Goal: Task Accomplishment & Management: Manage account settings

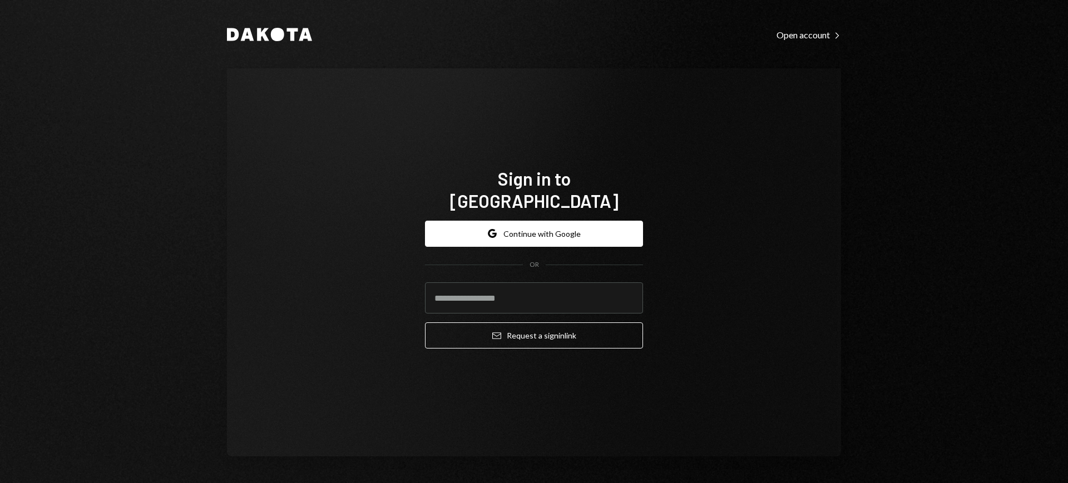
type input "**********"
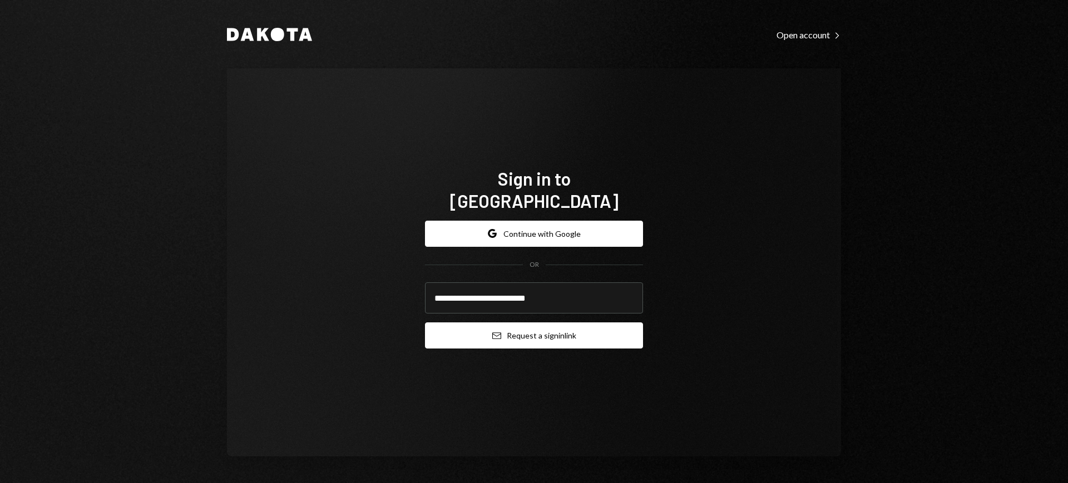
click at [523, 327] on button "Email Request a sign in link" at bounding box center [534, 336] width 218 height 26
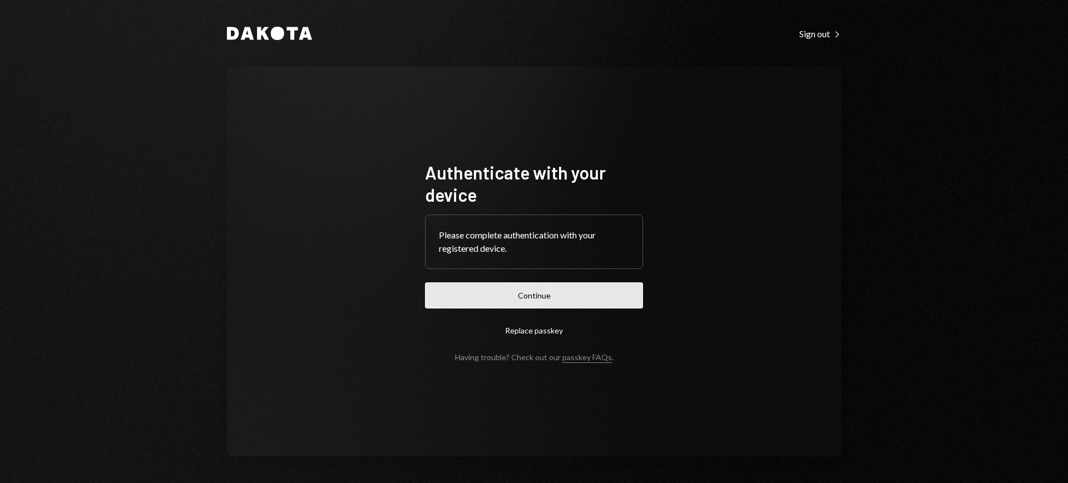
click at [619, 292] on button "Continue" at bounding box center [534, 296] width 218 height 26
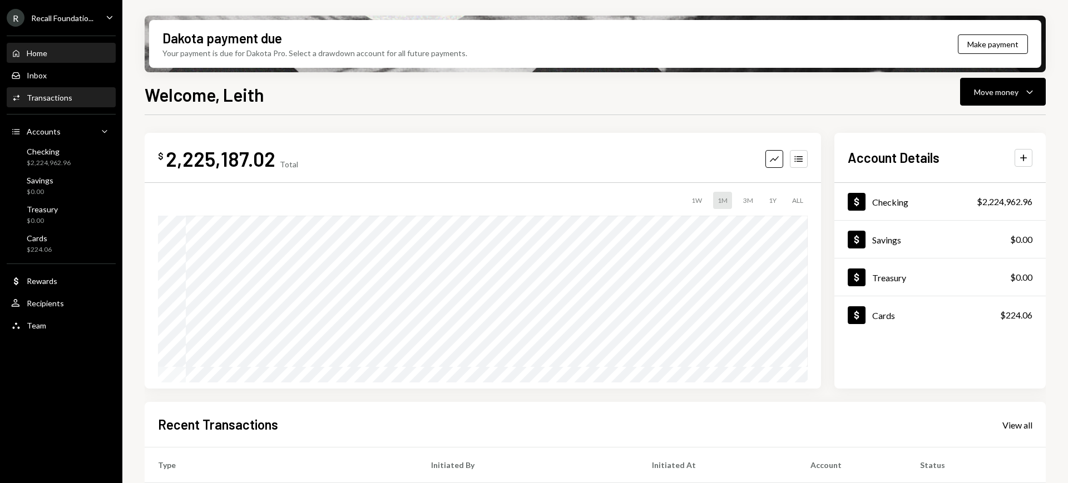
click at [87, 98] on div "Activities Transactions" at bounding box center [61, 98] width 100 height 10
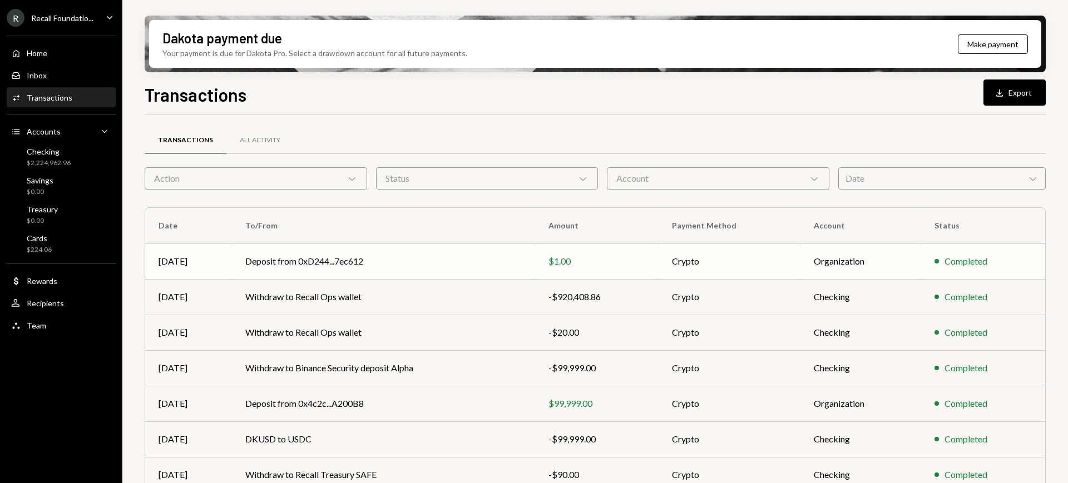
click at [495, 255] on td "Deposit from 0xD244...7ec612" at bounding box center [384, 262] width 304 height 36
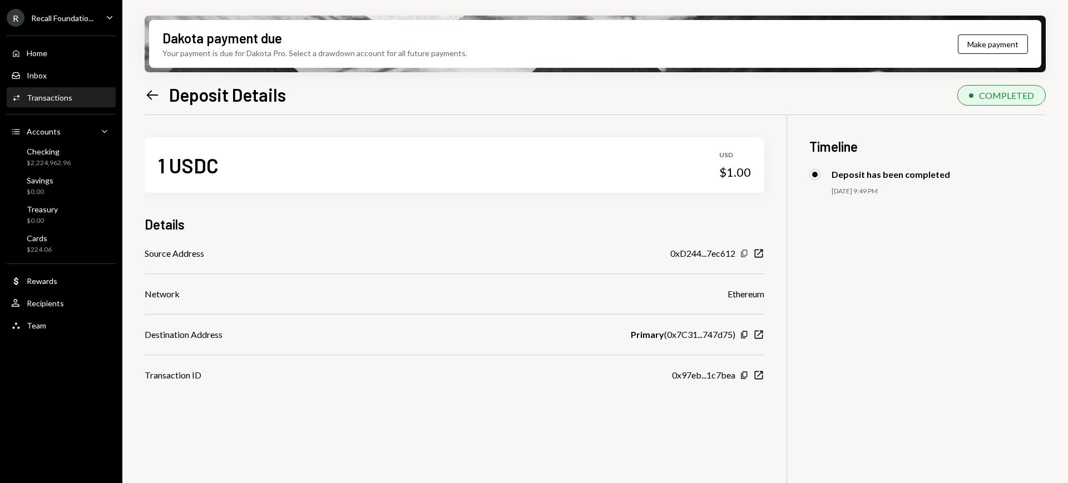
click at [745, 251] on icon "Copy" at bounding box center [744, 253] width 9 height 9
click at [759, 338] on icon "New Window" at bounding box center [758, 334] width 11 height 11
click at [58, 157] on div "Checking $2,224,962.96" at bounding box center [49, 157] width 44 height 21
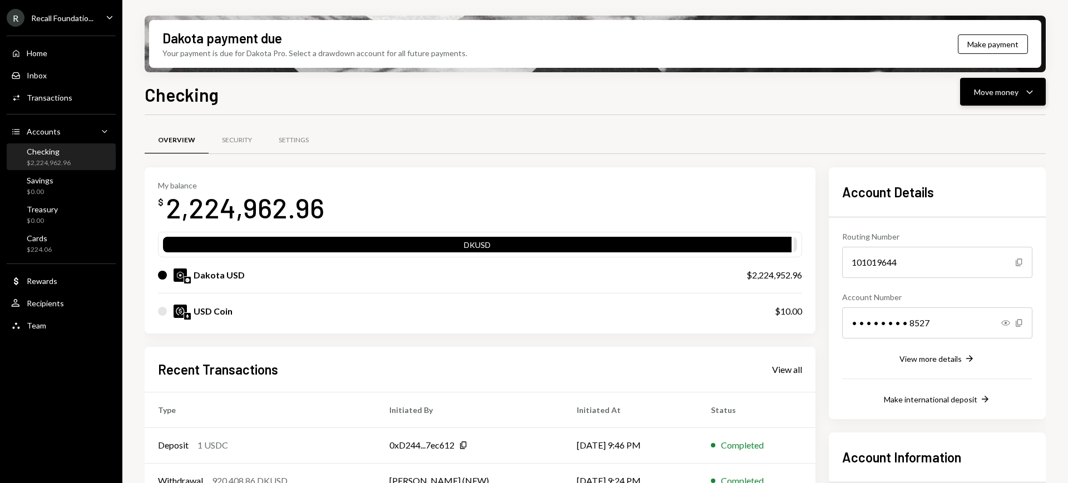
click at [1000, 88] on div "Move money" at bounding box center [996, 92] width 45 height 12
click at [985, 120] on div "Send" at bounding box center [993, 126] width 81 height 12
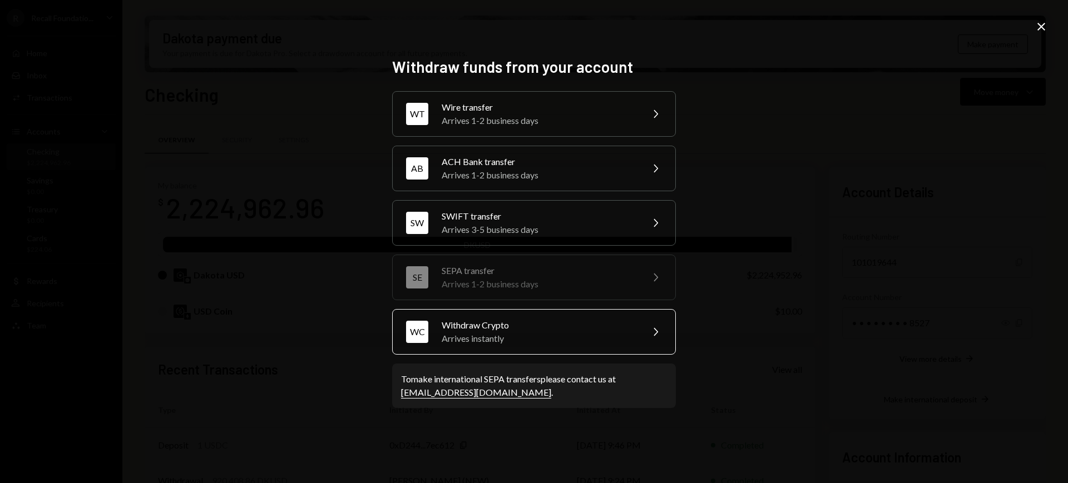
click at [635, 323] on div "WC Withdraw Crypto Arrives instantly Chevron Right" at bounding box center [534, 332] width 284 height 46
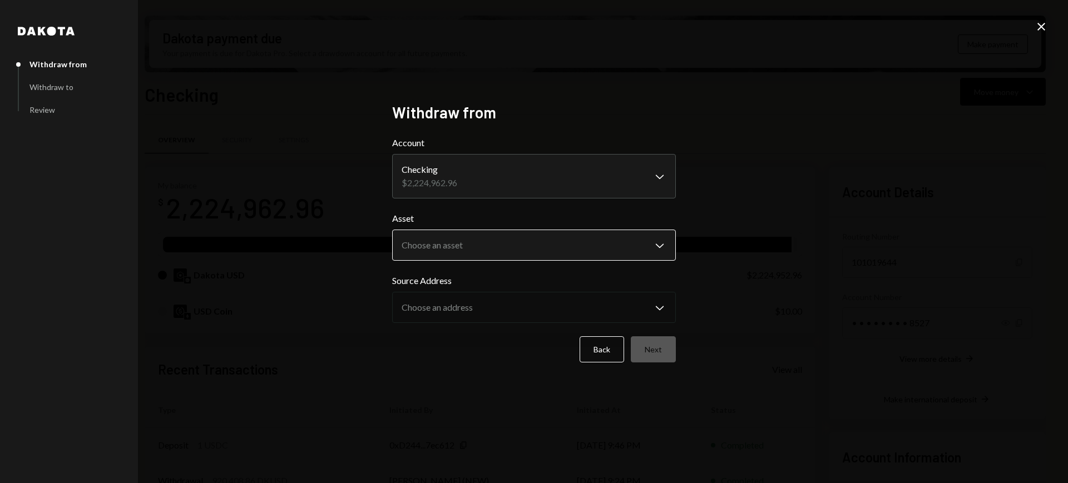
click at [609, 232] on body "R Recall Foundatio... Caret Down Home Home Inbox Inbox Activities Transactions …" at bounding box center [534, 241] width 1068 height 483
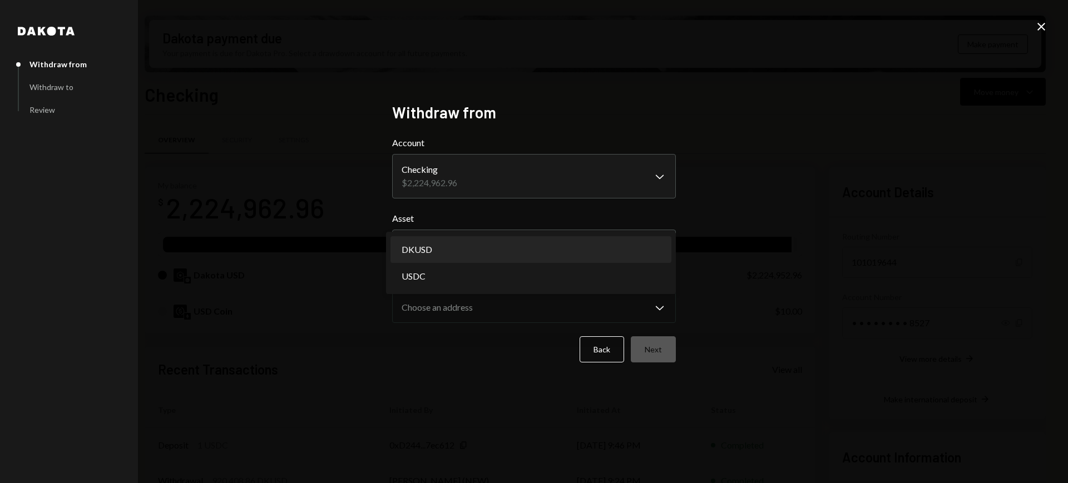
select select "*****"
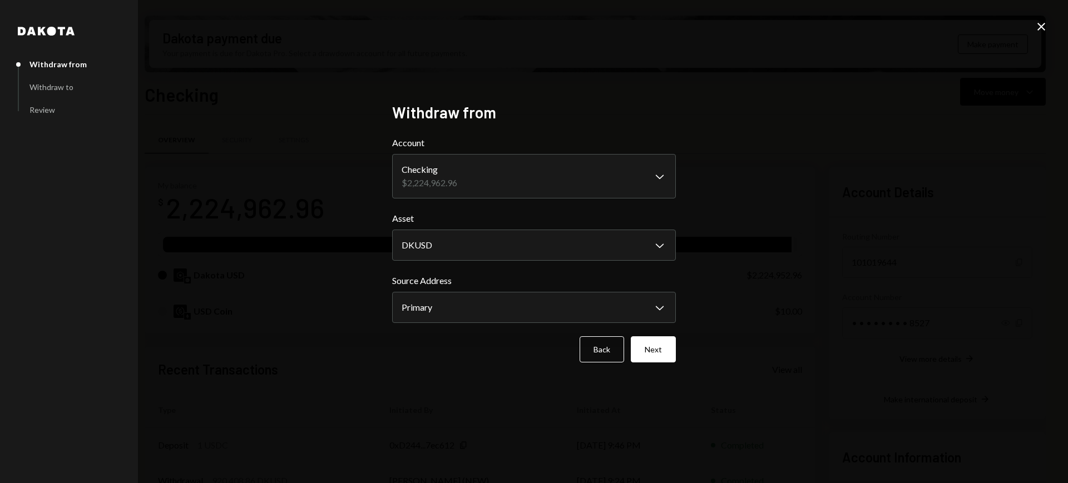
click at [668, 363] on div "**********" at bounding box center [534, 242] width 284 height 278
click at [656, 347] on button "Next" at bounding box center [653, 350] width 45 height 26
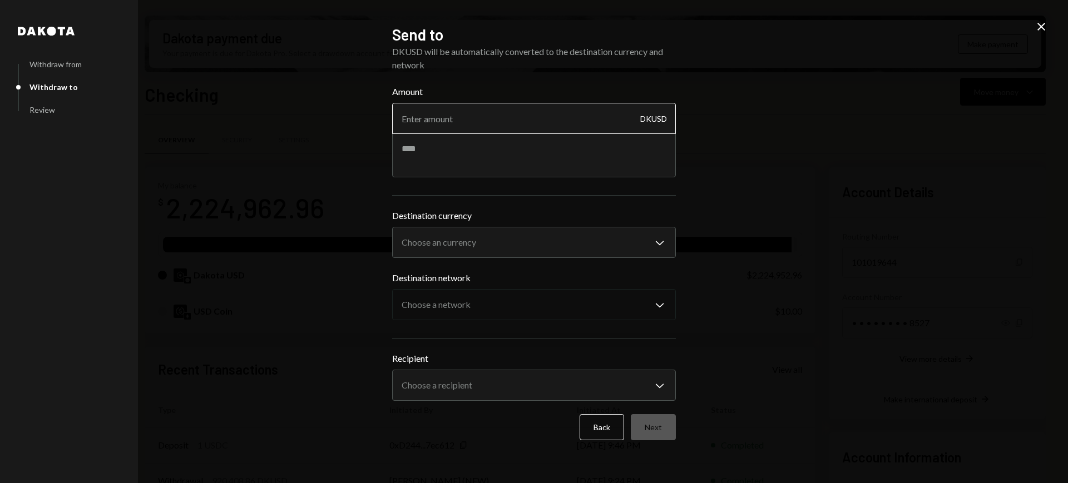
click at [541, 104] on input "Amount" at bounding box center [534, 118] width 284 height 31
type input "75000"
click at [554, 234] on body "R Recall Foundatio... Caret Down Home Home Inbox Inbox Activities Transactions …" at bounding box center [534, 241] width 1068 height 483
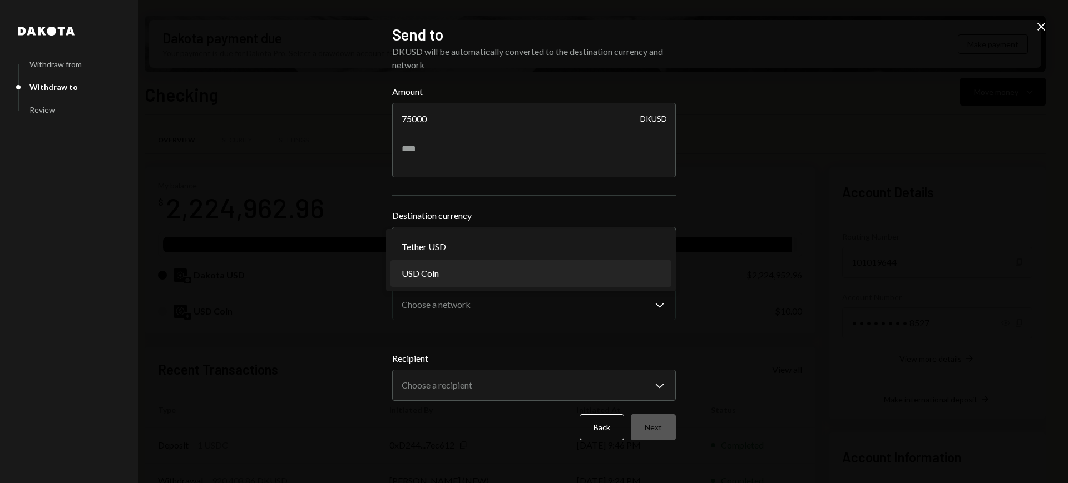
select select "****"
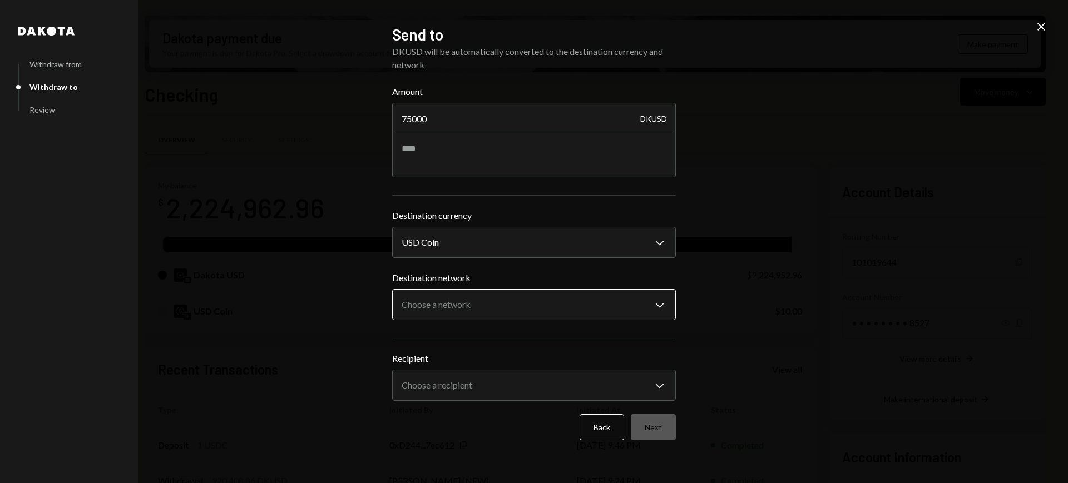
click at [526, 301] on body "R Recall Foundatio... Caret Down Home Home Inbox Inbox Activities Transactions …" at bounding box center [534, 241] width 1068 height 483
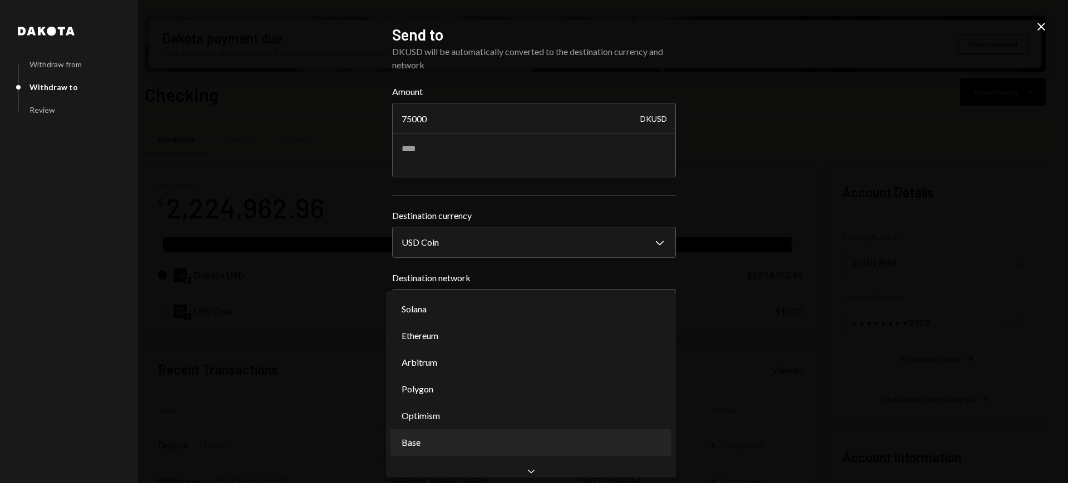
select select "**********"
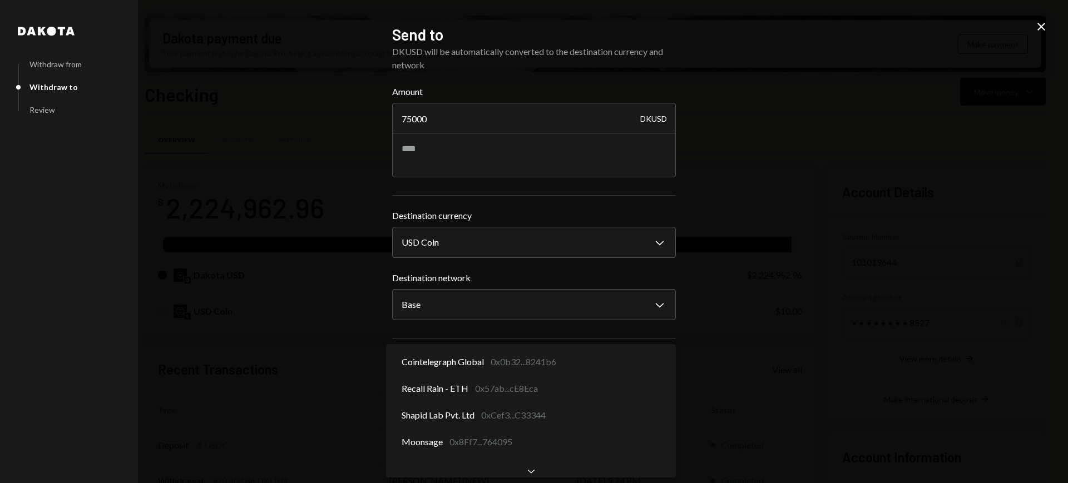
click at [664, 387] on body "R Recall Foundatio... Caret Down Home Home Inbox Inbox Activities Transactions …" at bounding box center [534, 241] width 1068 height 483
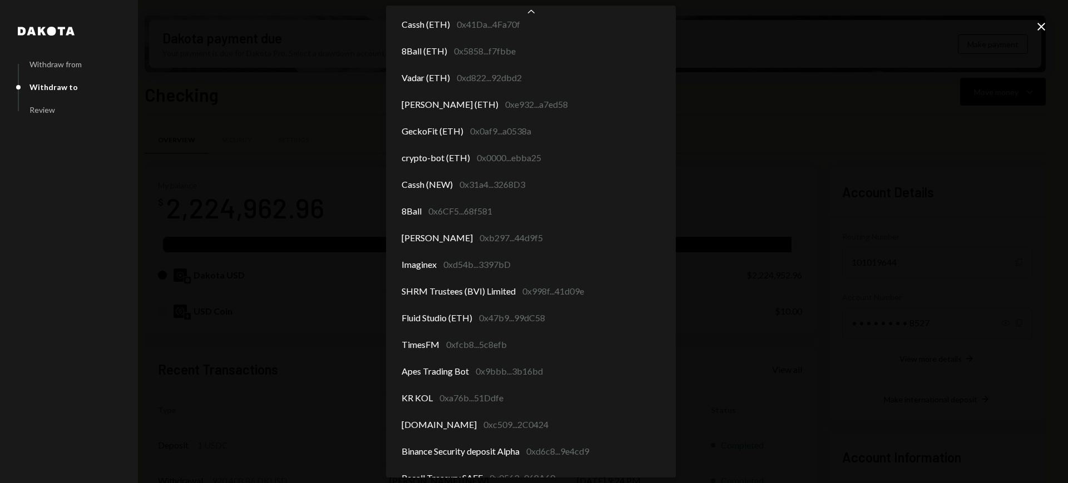
scroll to position [324, 0]
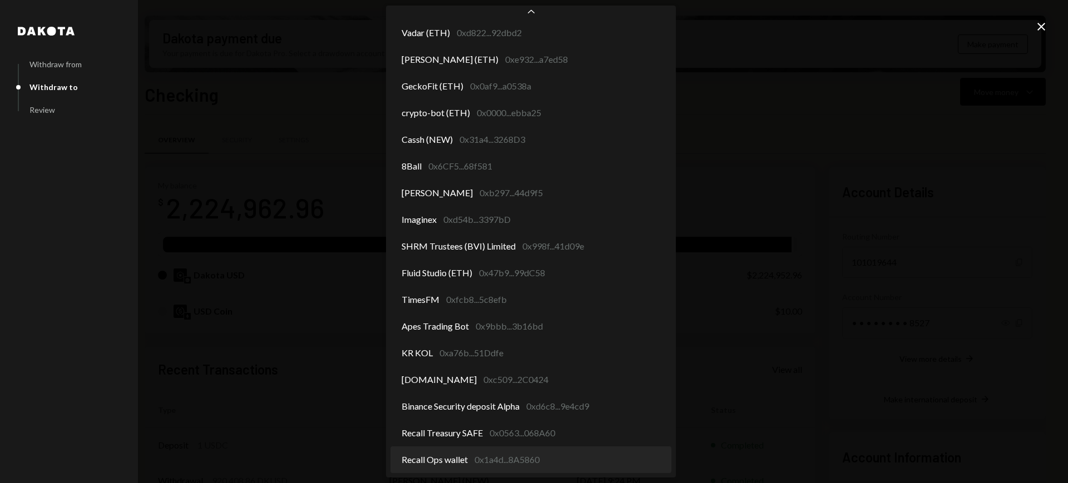
select select "**********"
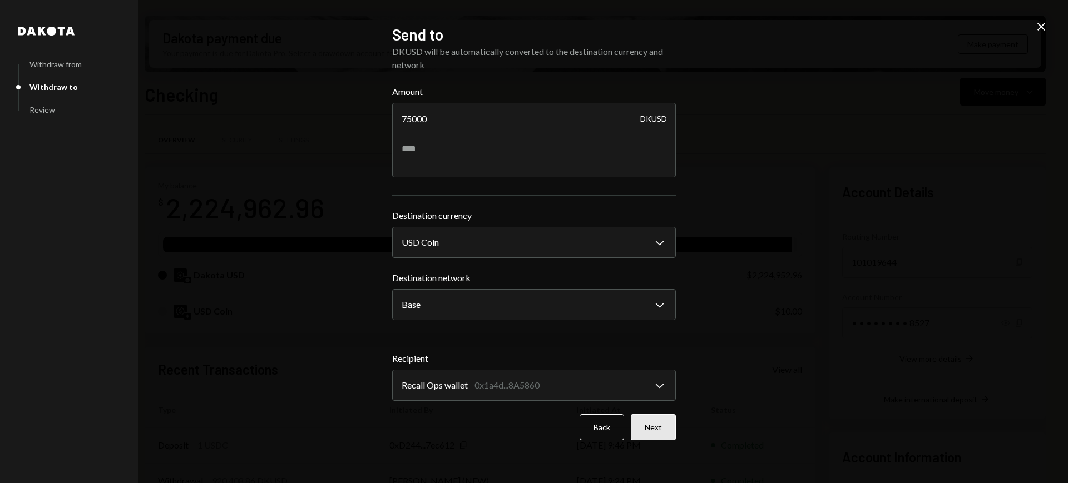
click at [669, 432] on button "Next" at bounding box center [653, 427] width 45 height 26
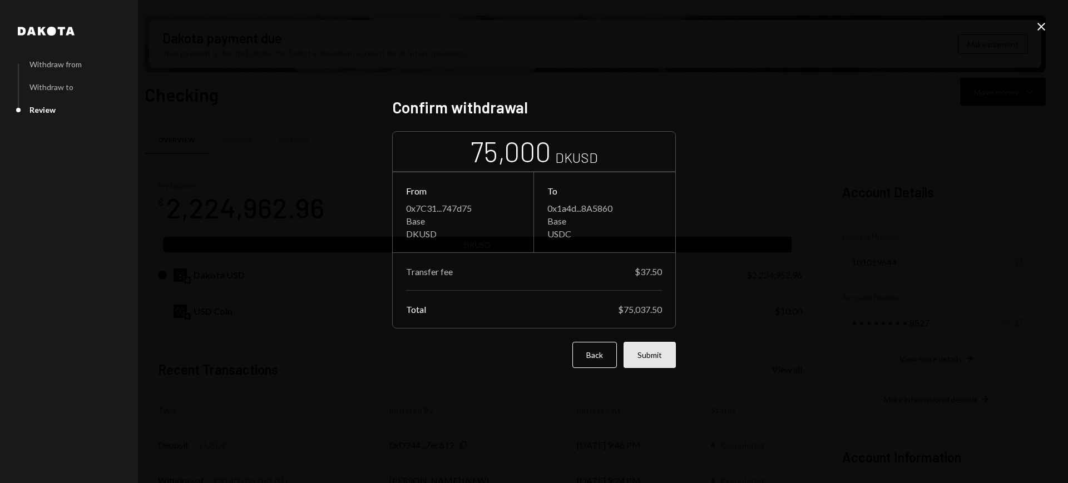
click at [664, 362] on button "Submit" at bounding box center [650, 355] width 52 height 26
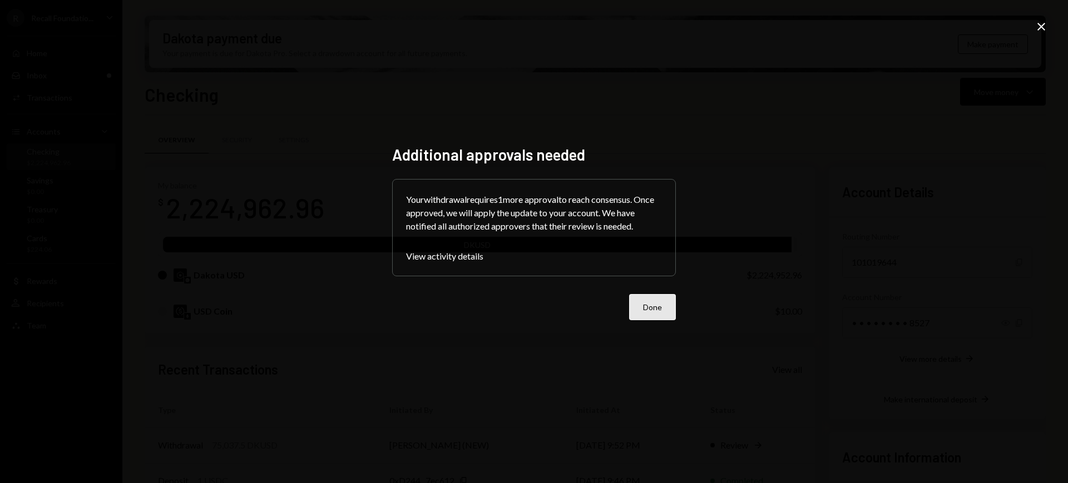
click at [643, 296] on button "Done" at bounding box center [652, 307] width 47 height 26
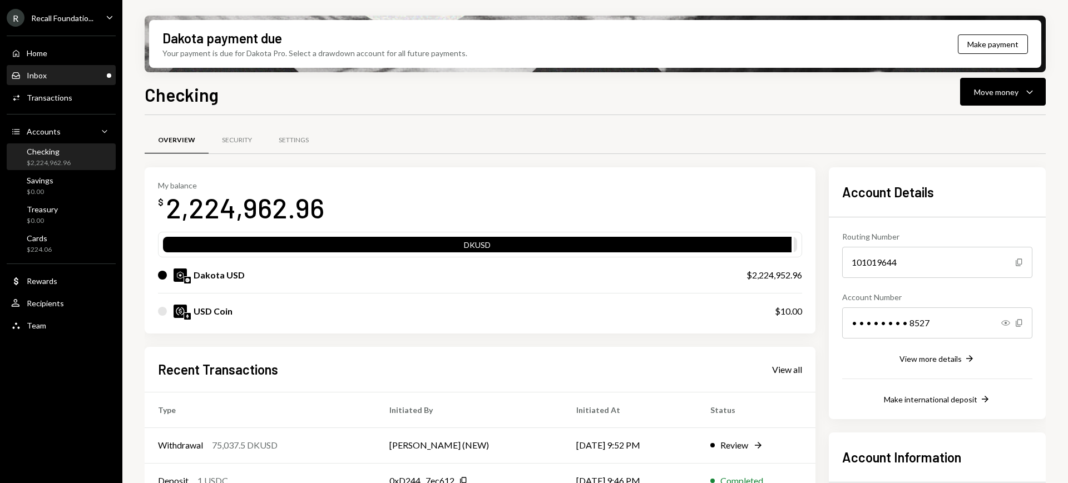
click at [61, 78] on div "Inbox Inbox" at bounding box center [61, 76] width 100 height 10
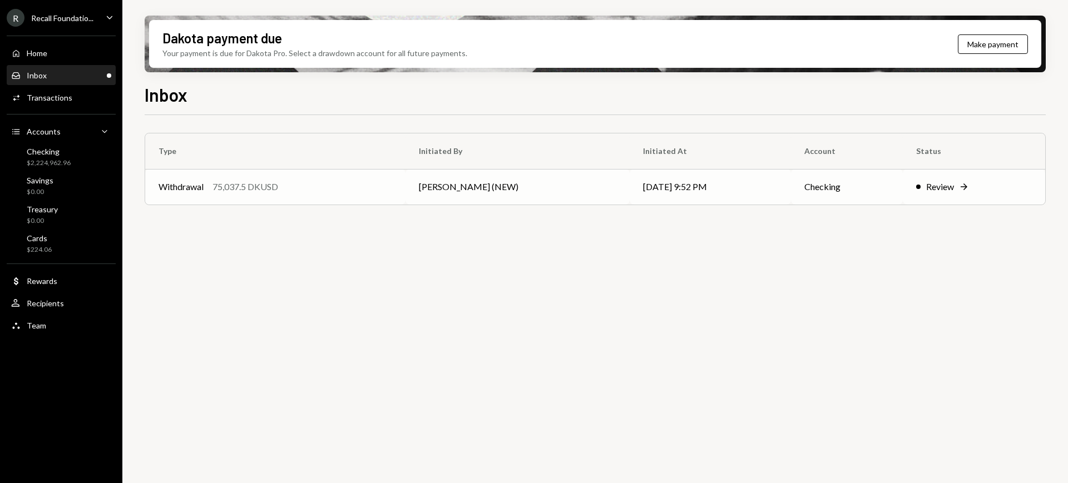
click at [935, 184] on div "Review" at bounding box center [940, 186] width 28 height 13
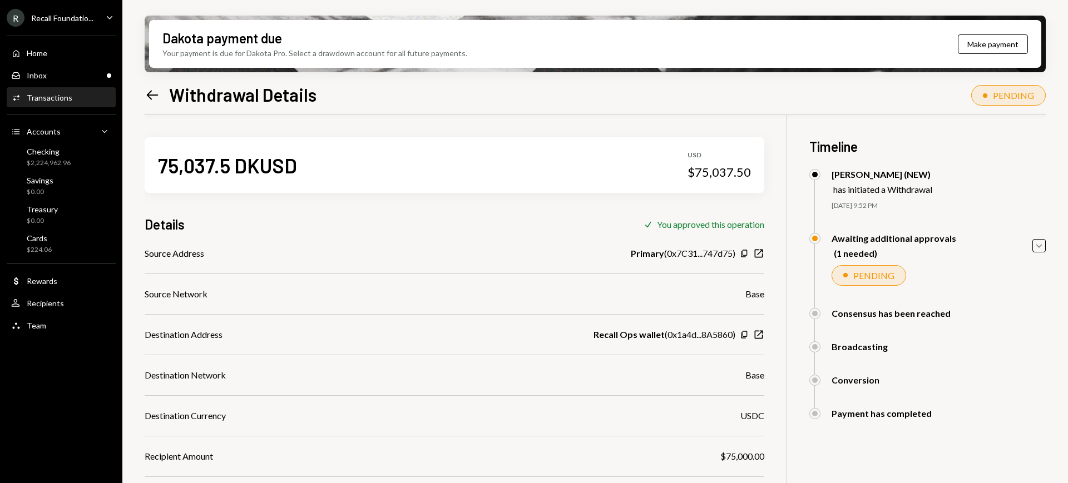
scroll to position [78, 0]
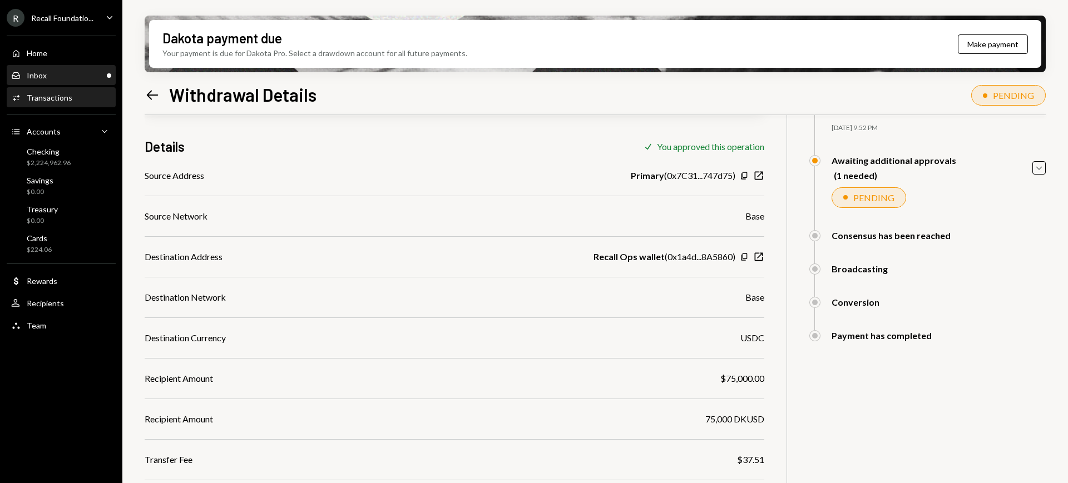
click at [71, 73] on div "Inbox Inbox" at bounding box center [61, 76] width 100 height 10
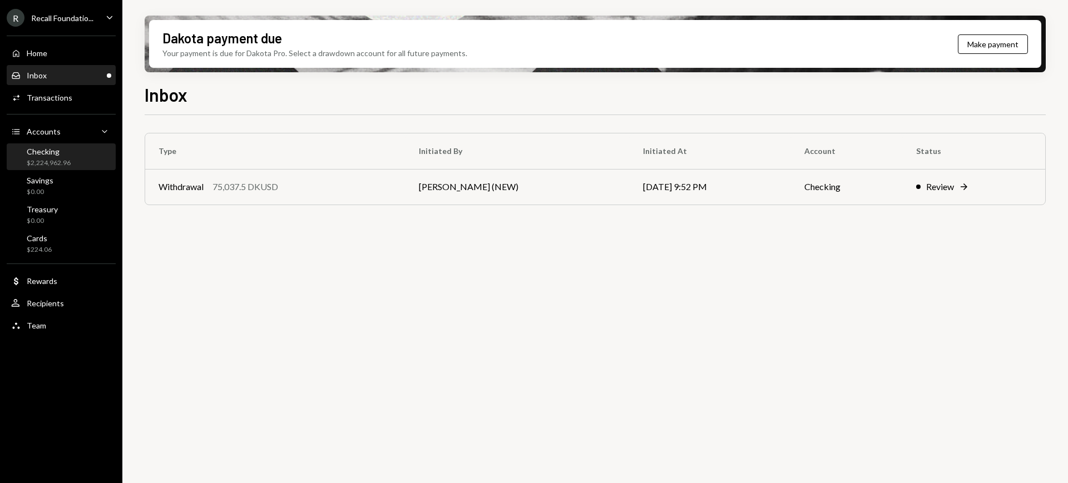
click at [50, 157] on div "Checking $2,224,962.96" at bounding box center [49, 157] width 44 height 21
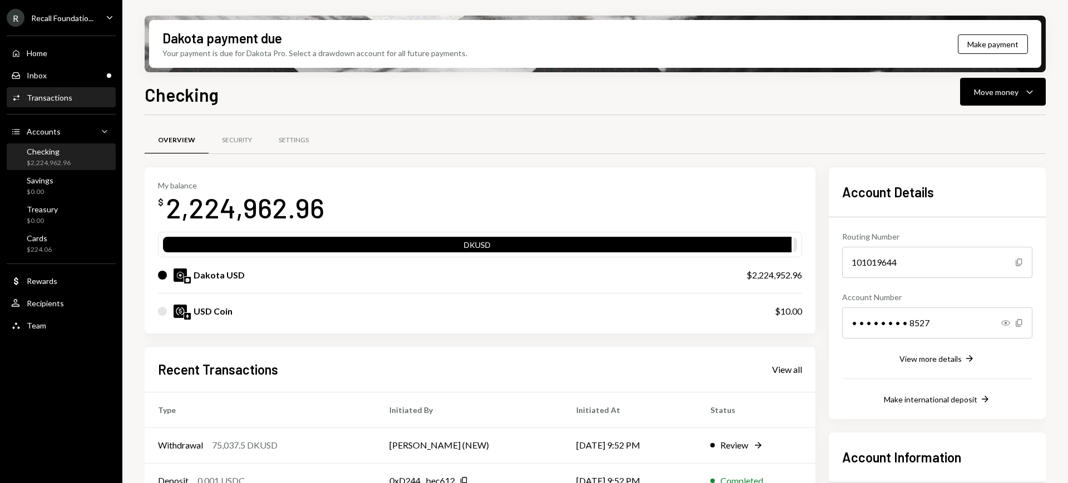
click at [69, 100] on div "Transactions" at bounding box center [50, 97] width 46 height 9
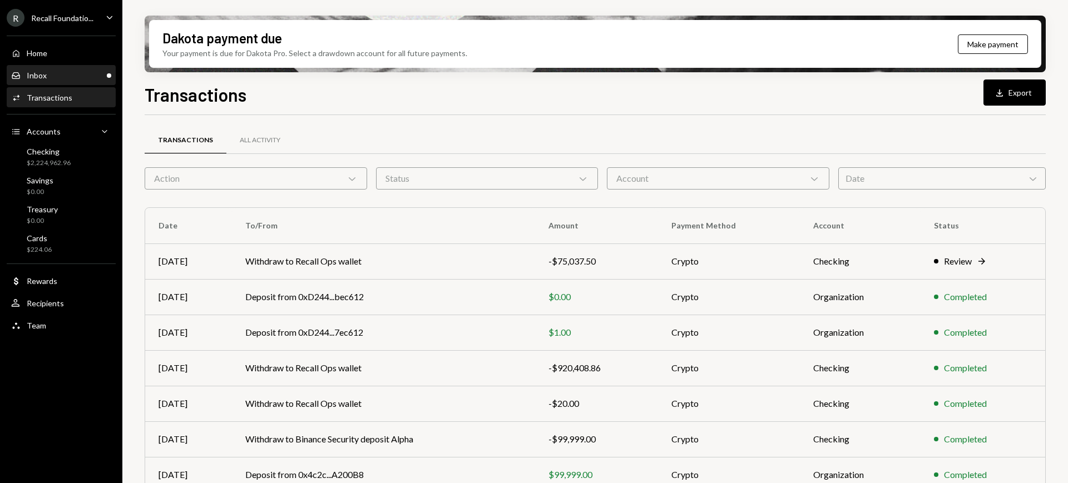
click at [58, 72] on div "Inbox Inbox" at bounding box center [61, 76] width 100 height 10
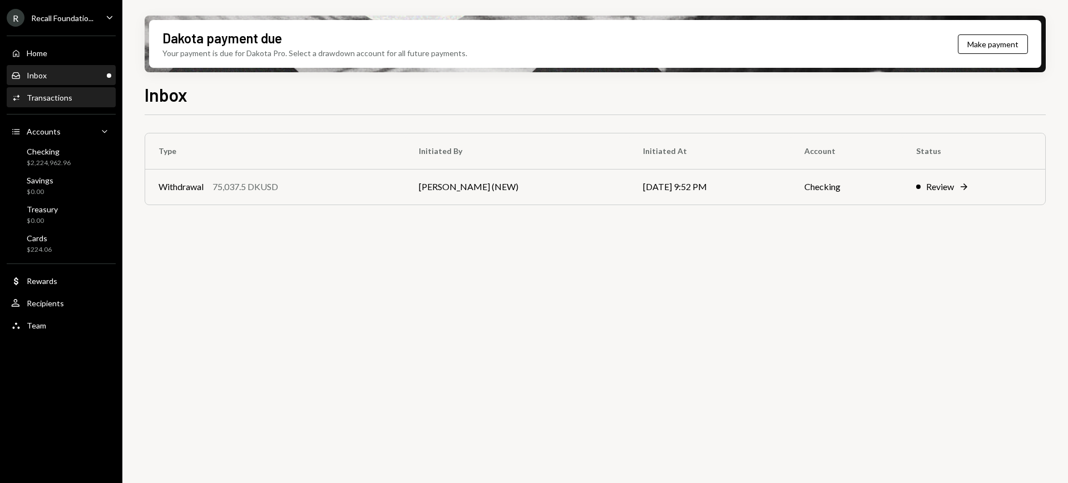
click at [79, 98] on div "Activities Transactions" at bounding box center [61, 98] width 100 height 10
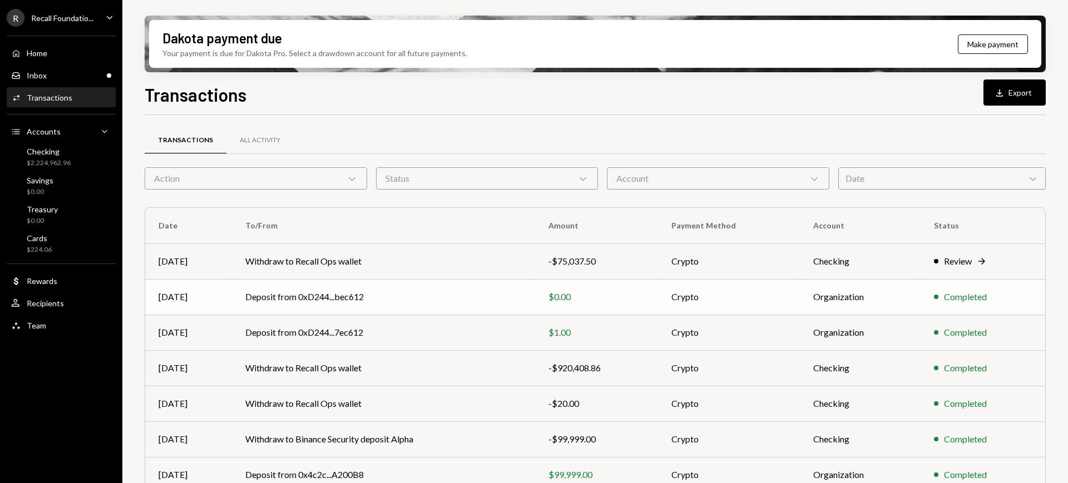
click at [481, 303] on td "Deposit from 0xD244...bec612" at bounding box center [383, 297] width 303 height 36
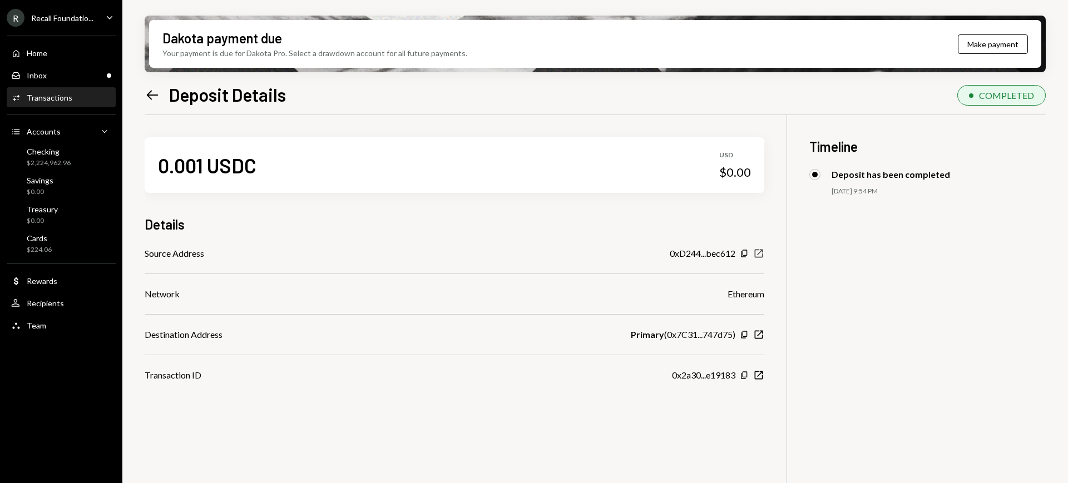
click at [759, 253] on icon "button" at bounding box center [759, 254] width 8 height 8
click at [144, 92] on div "Dakota payment due Your payment is due for Dakota Pro. Select a drawdown accoun…" at bounding box center [595, 241] width 946 height 483
click at [151, 92] on icon "Left Arrow" at bounding box center [153, 95] width 16 height 16
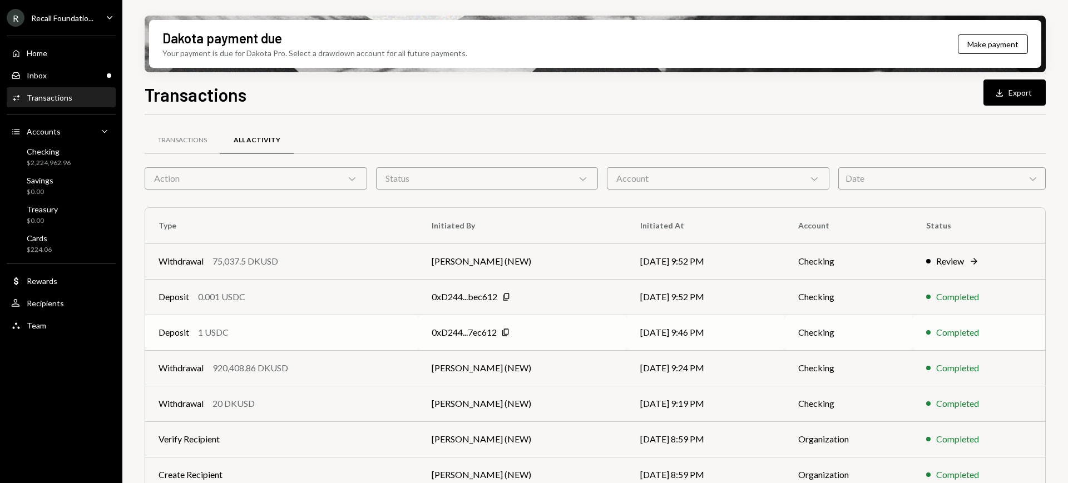
click at [556, 332] on div "0xD244...7ec612 Copy" at bounding box center [523, 332] width 182 height 13
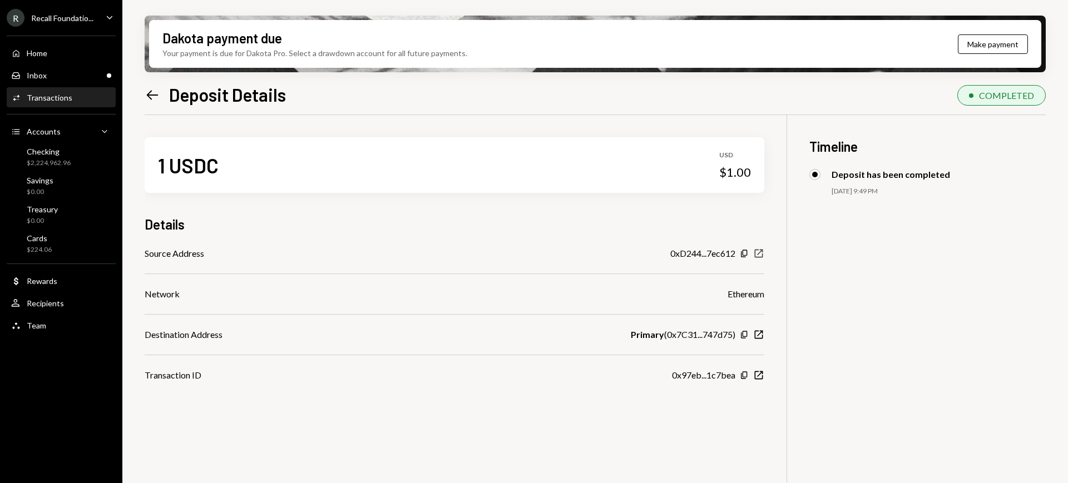
click at [761, 254] on icon "New Window" at bounding box center [758, 253] width 11 height 11
click at [51, 74] on div "Inbox Inbox" at bounding box center [61, 76] width 100 height 10
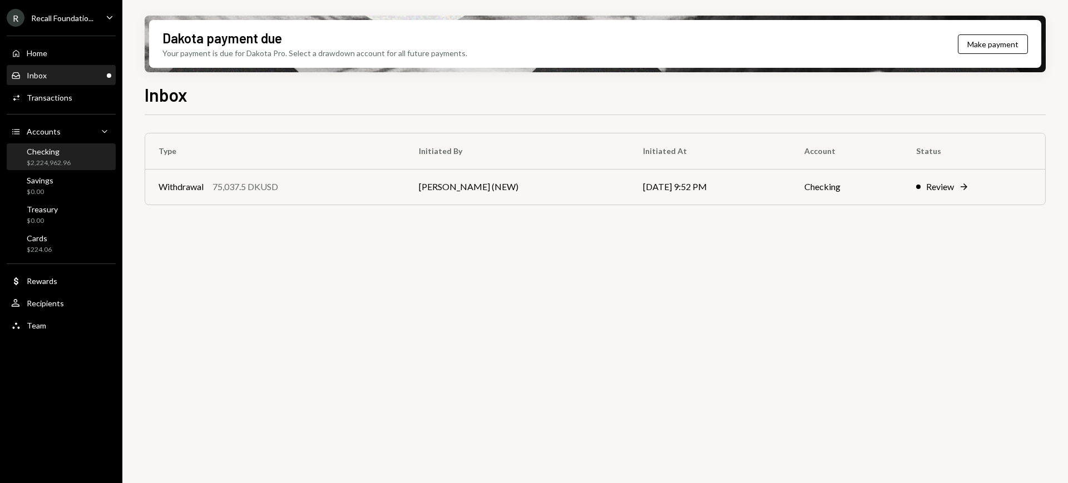
click at [64, 157] on div "Checking $2,224,962.96" at bounding box center [49, 157] width 44 height 21
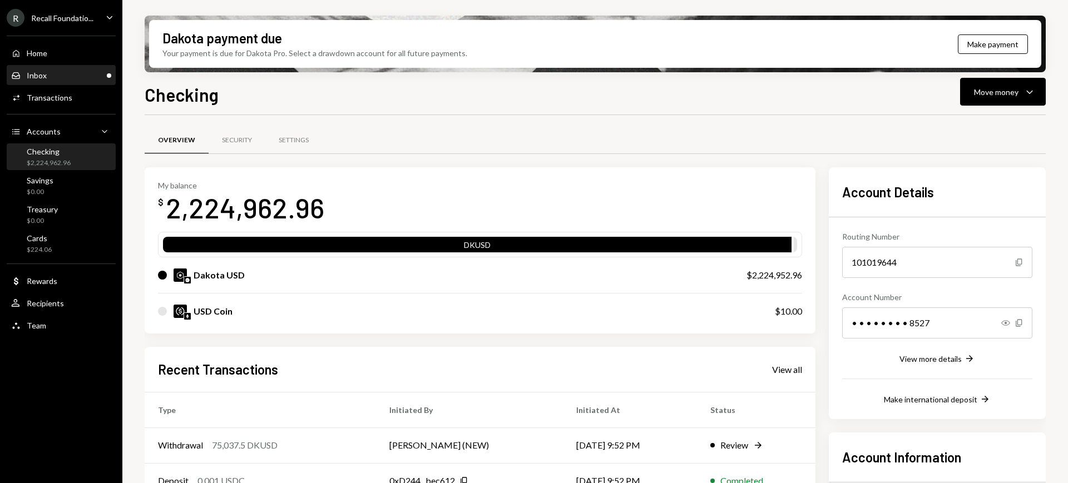
click at [78, 80] on div "Inbox Inbox" at bounding box center [61, 75] width 100 height 19
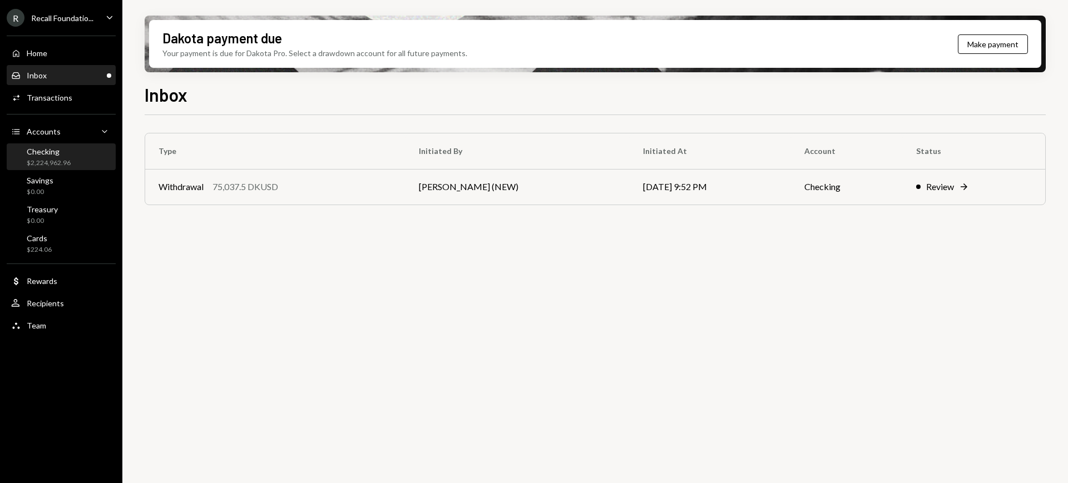
click at [68, 153] on div "Checking" at bounding box center [49, 151] width 44 height 9
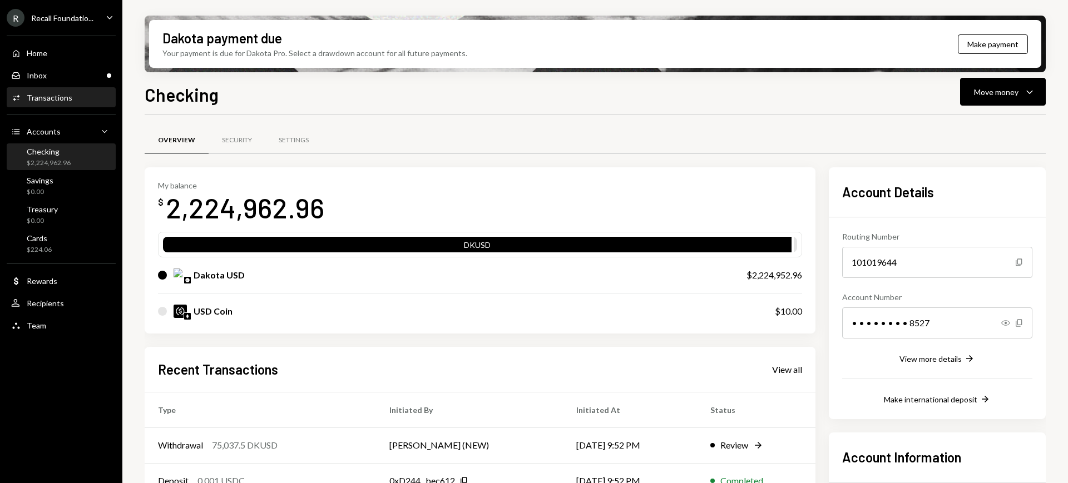
click at [83, 93] on div "Activities Transactions" at bounding box center [61, 98] width 100 height 10
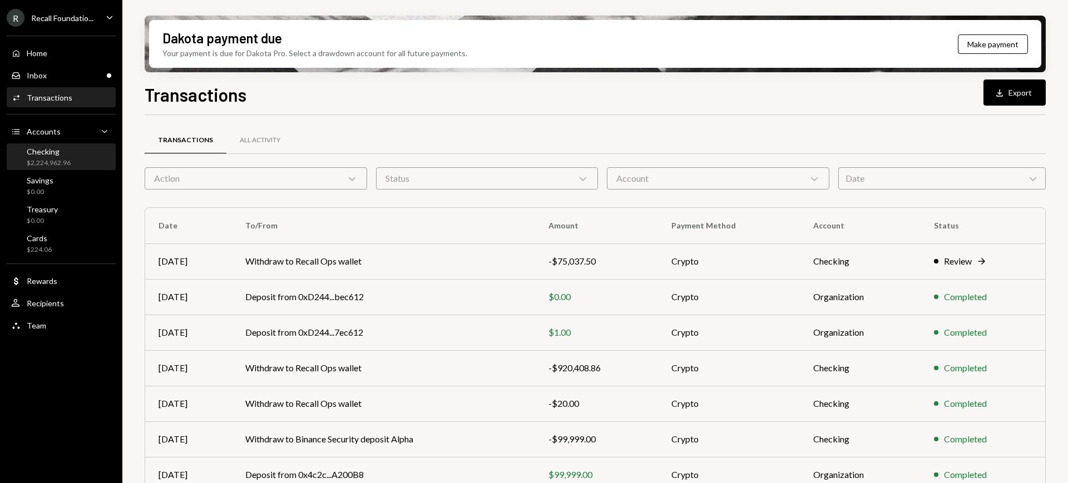
click at [74, 151] on div "Checking $2,224,962.96" at bounding box center [61, 157] width 100 height 21
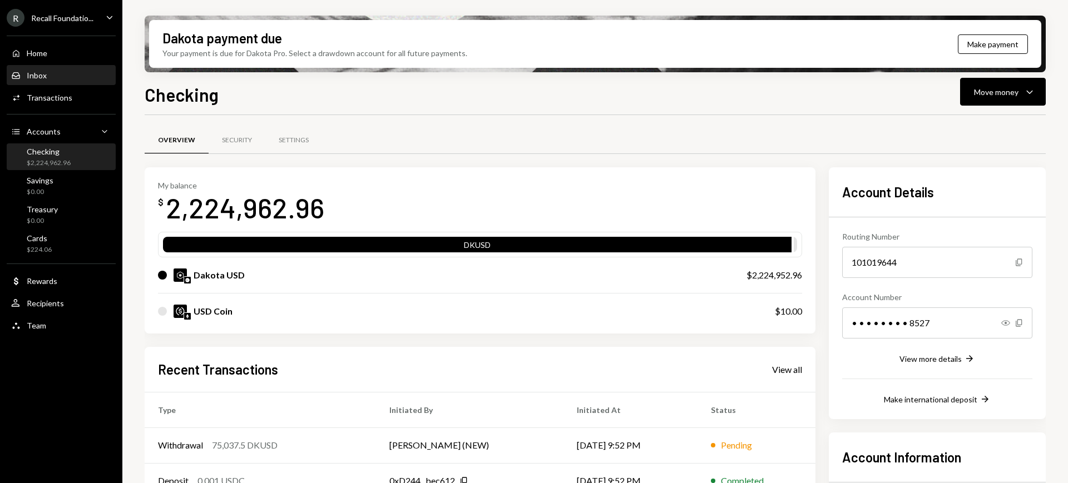
click at [79, 83] on div "Inbox Inbox" at bounding box center [61, 75] width 100 height 19
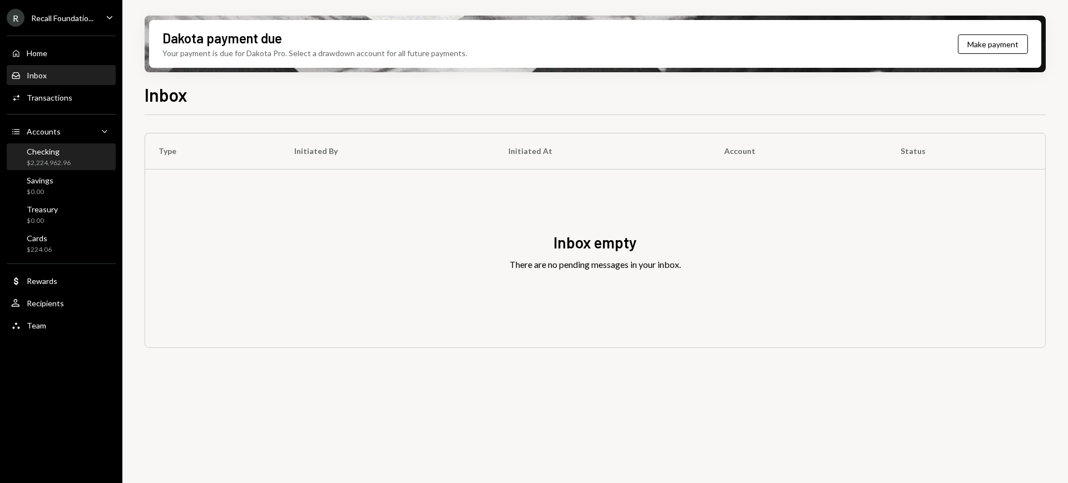
click at [77, 147] on div "Checking $2,224,962.96" at bounding box center [61, 157] width 100 height 21
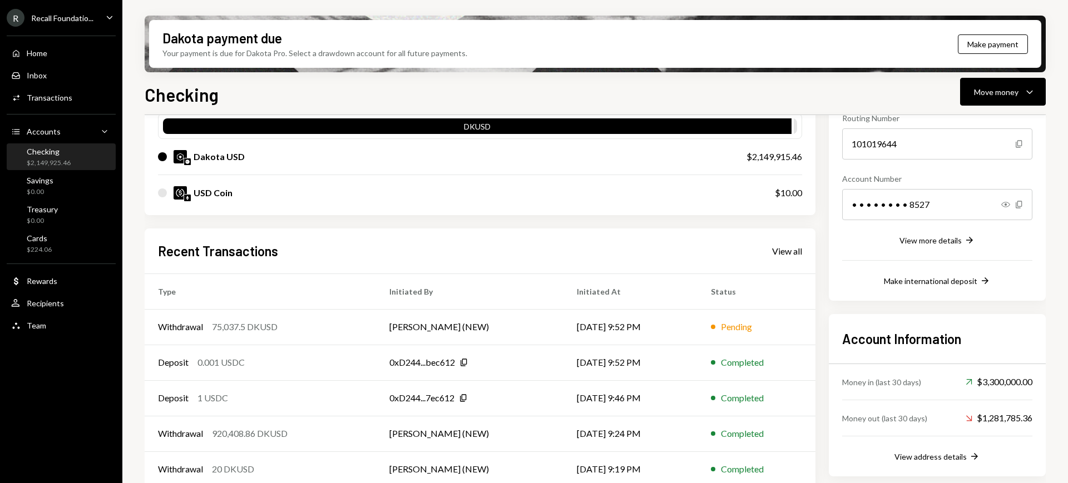
scroll to position [132, 0]
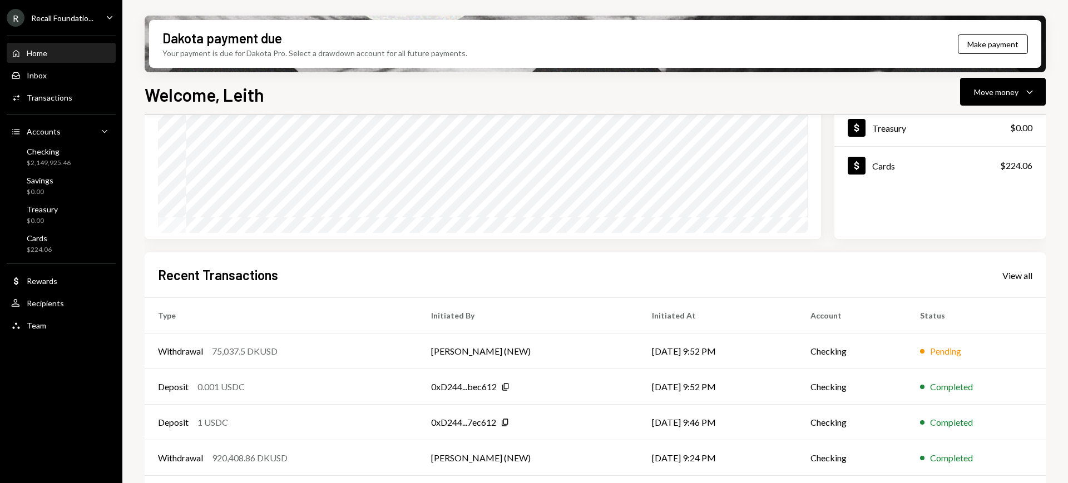
scroll to position [150, 0]
